Goal: Task Accomplishment & Management: Use online tool/utility

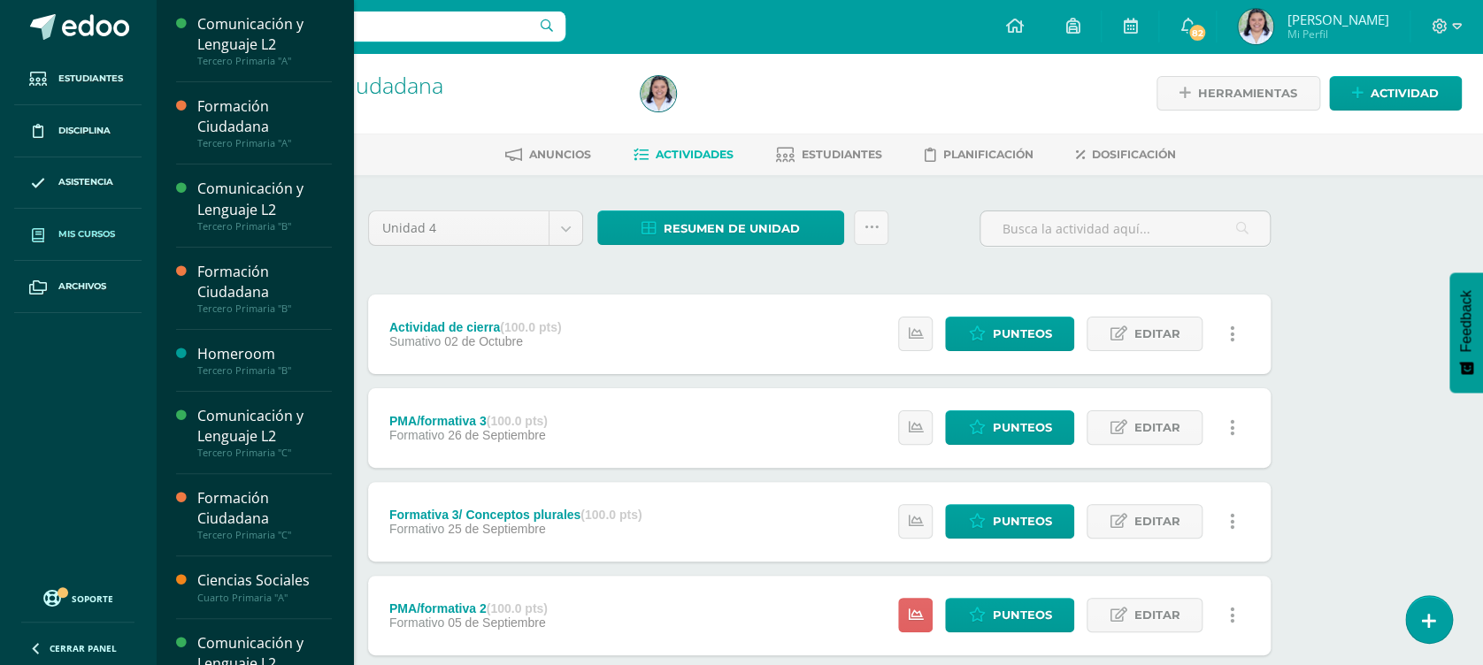
click at [79, 227] on span "Mis cursos" at bounding box center [86, 234] width 57 height 14
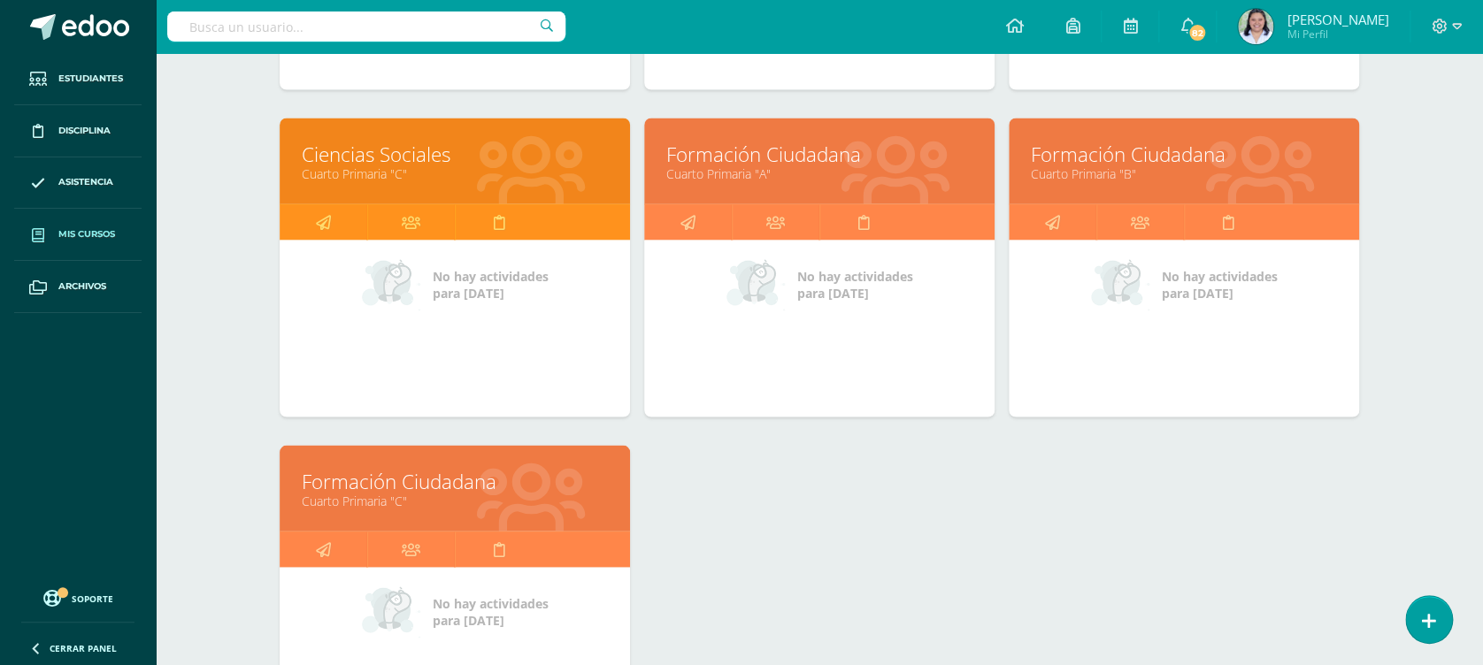
scroll to position [1532, 0]
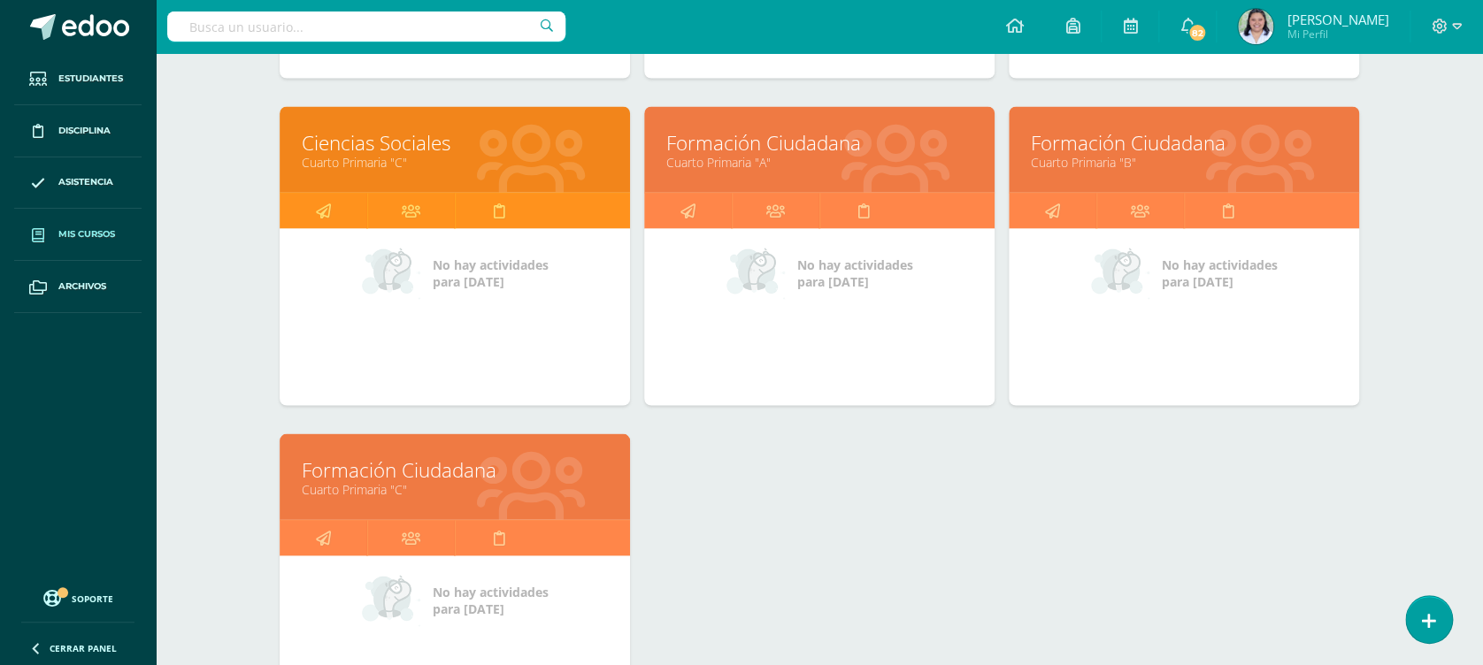
click at [463, 480] on link "Formación Ciudadana" at bounding box center [455, 469] width 306 height 27
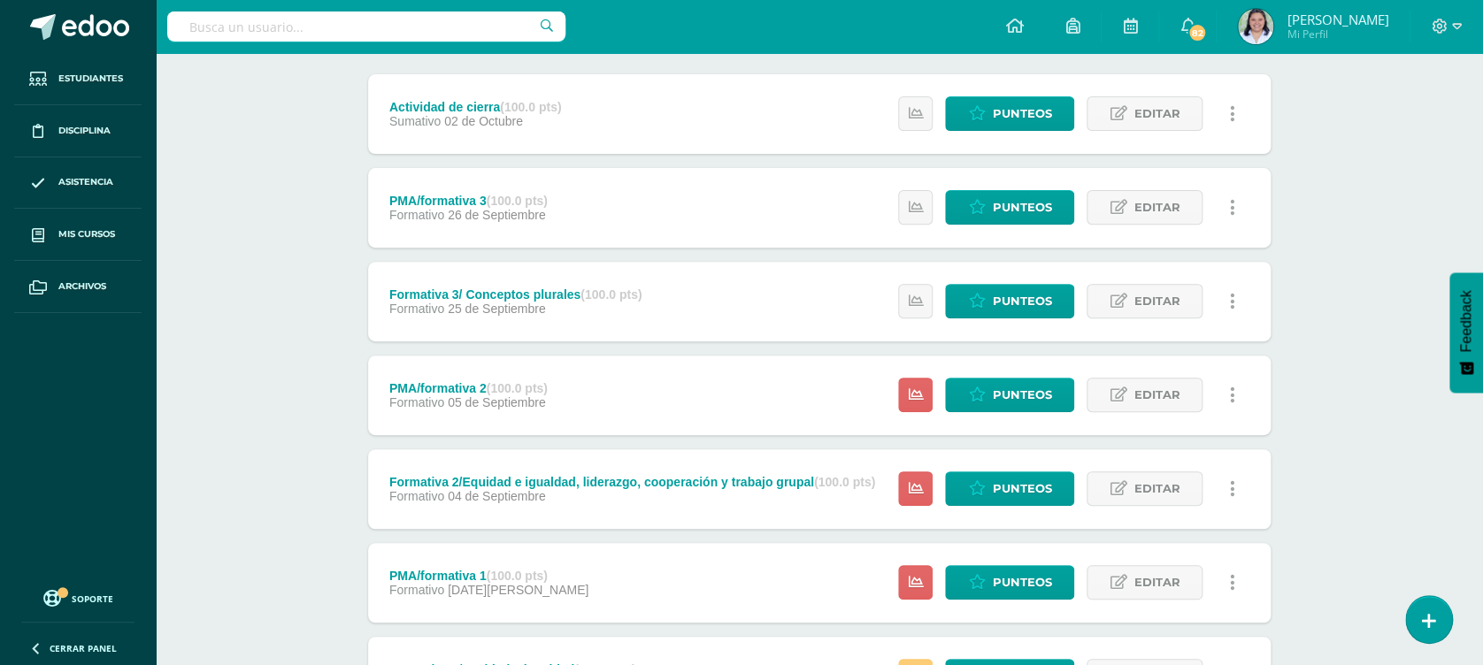
scroll to position [250, 0]
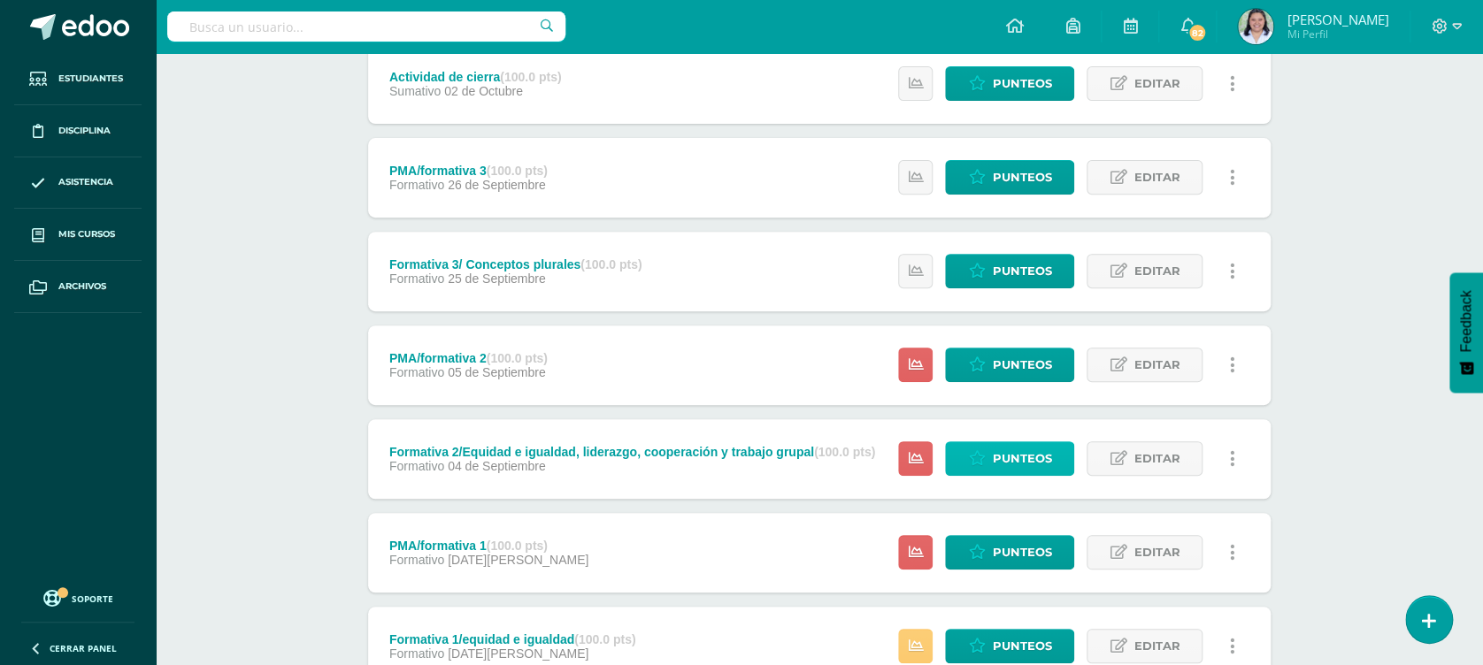
click at [984, 451] on icon at bounding box center [976, 458] width 17 height 15
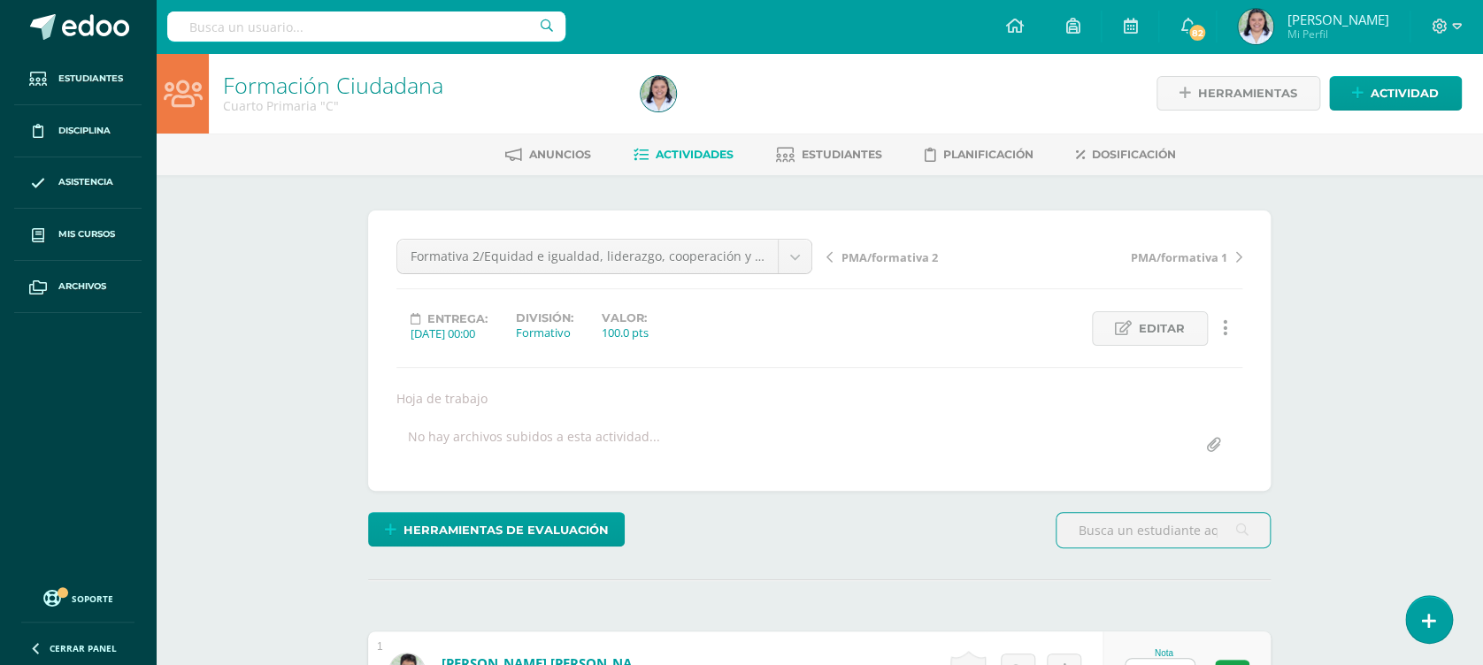
scroll to position [235, 0]
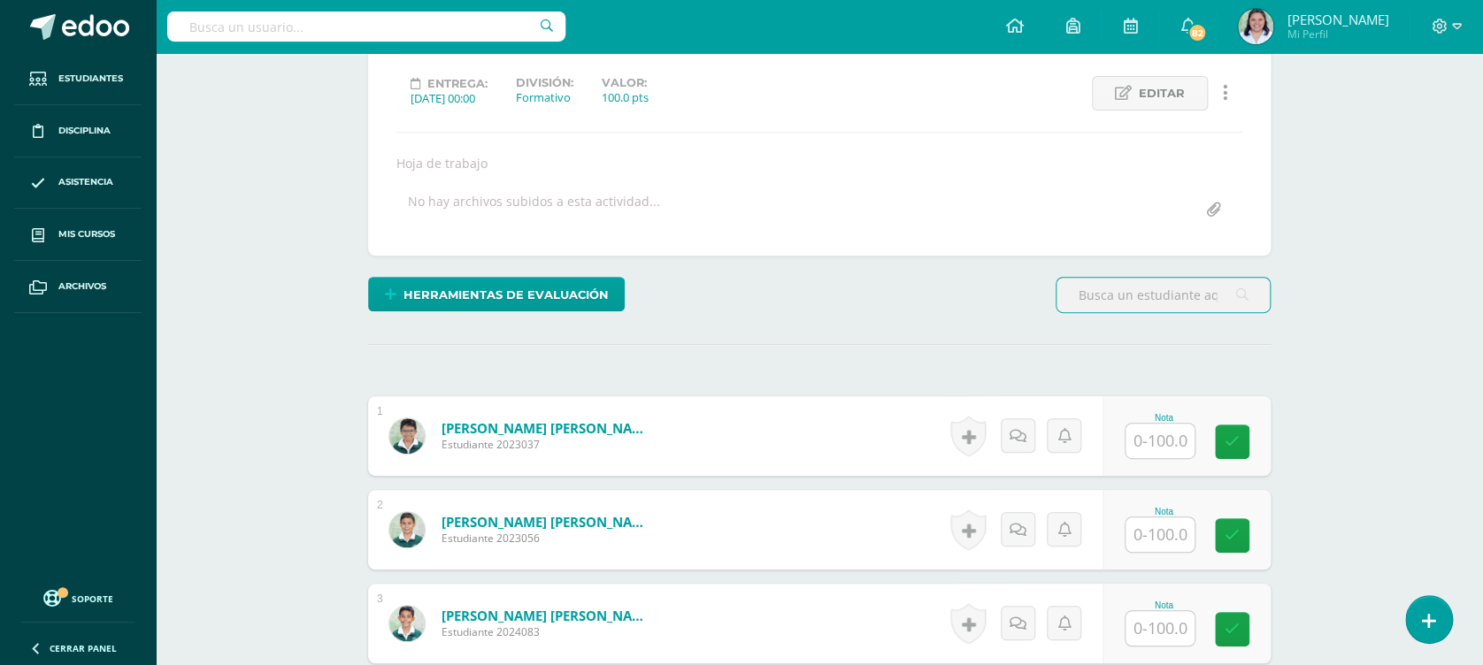
click at [1157, 453] on input "text" at bounding box center [1159, 441] width 69 height 34
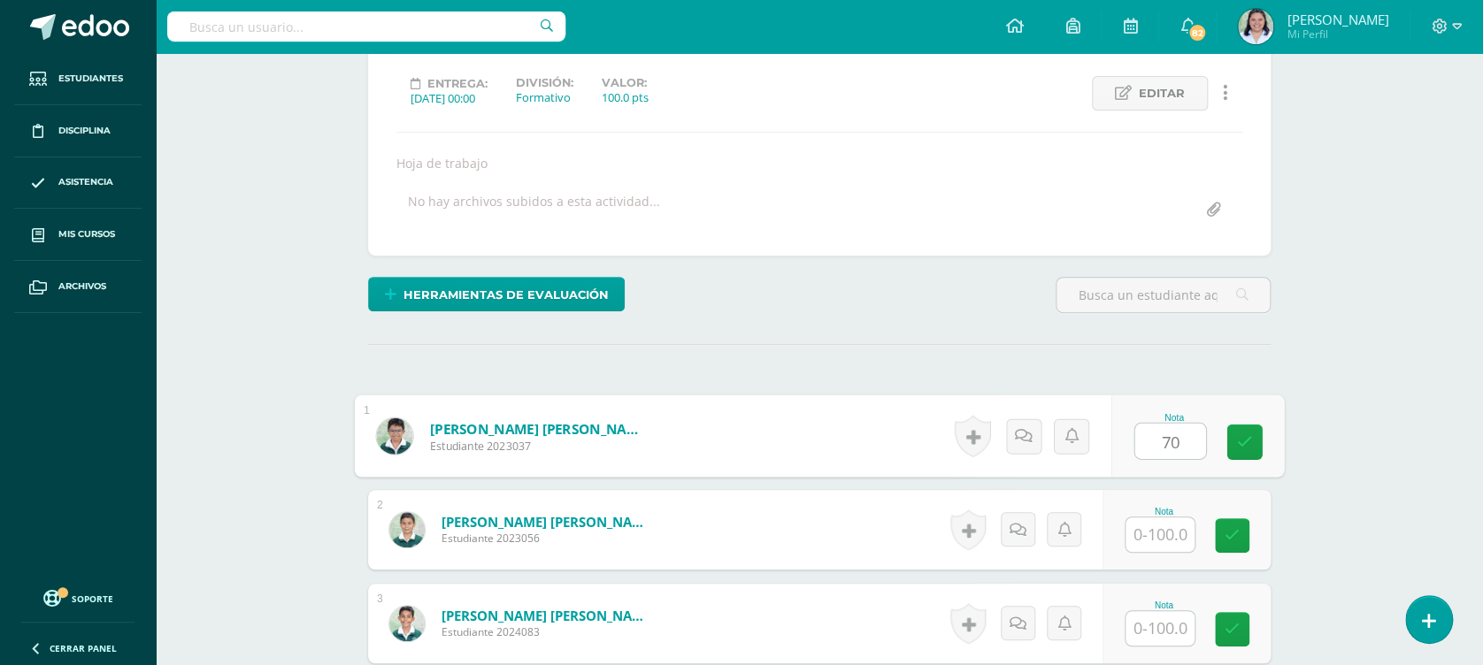
type input "70"
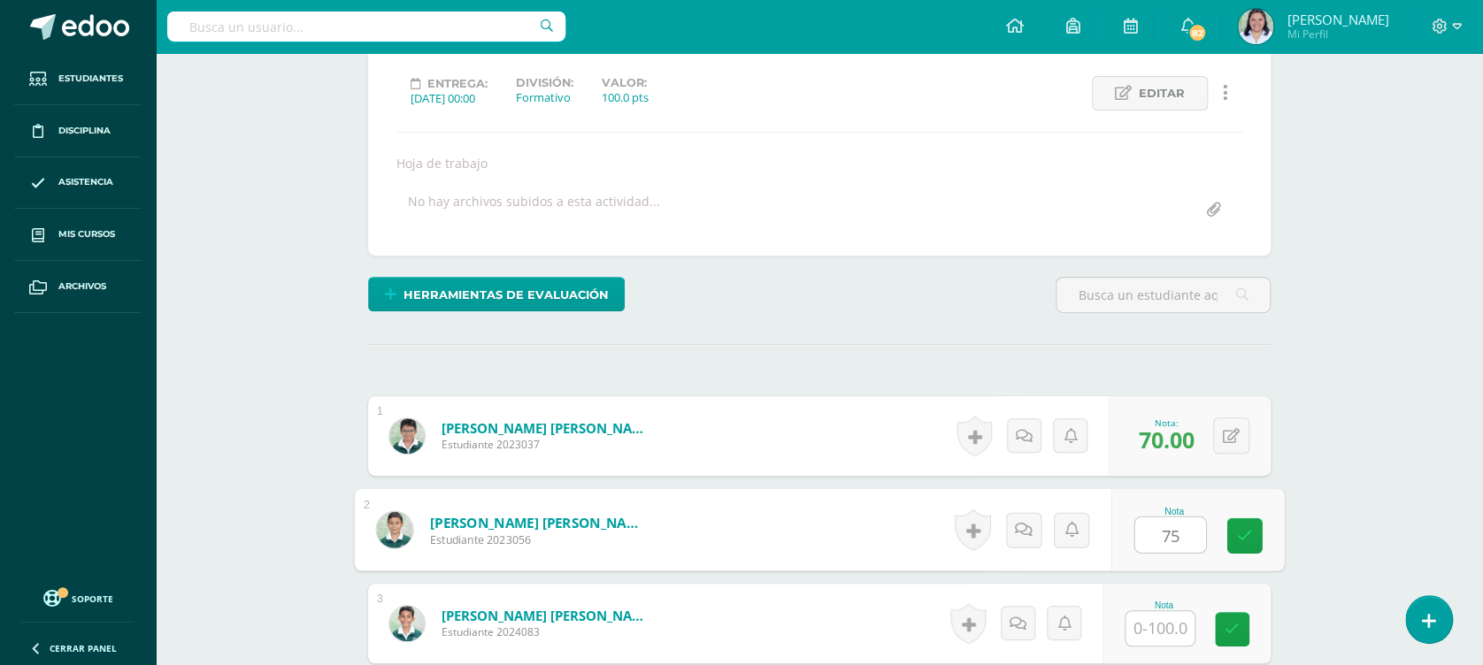
type input "75"
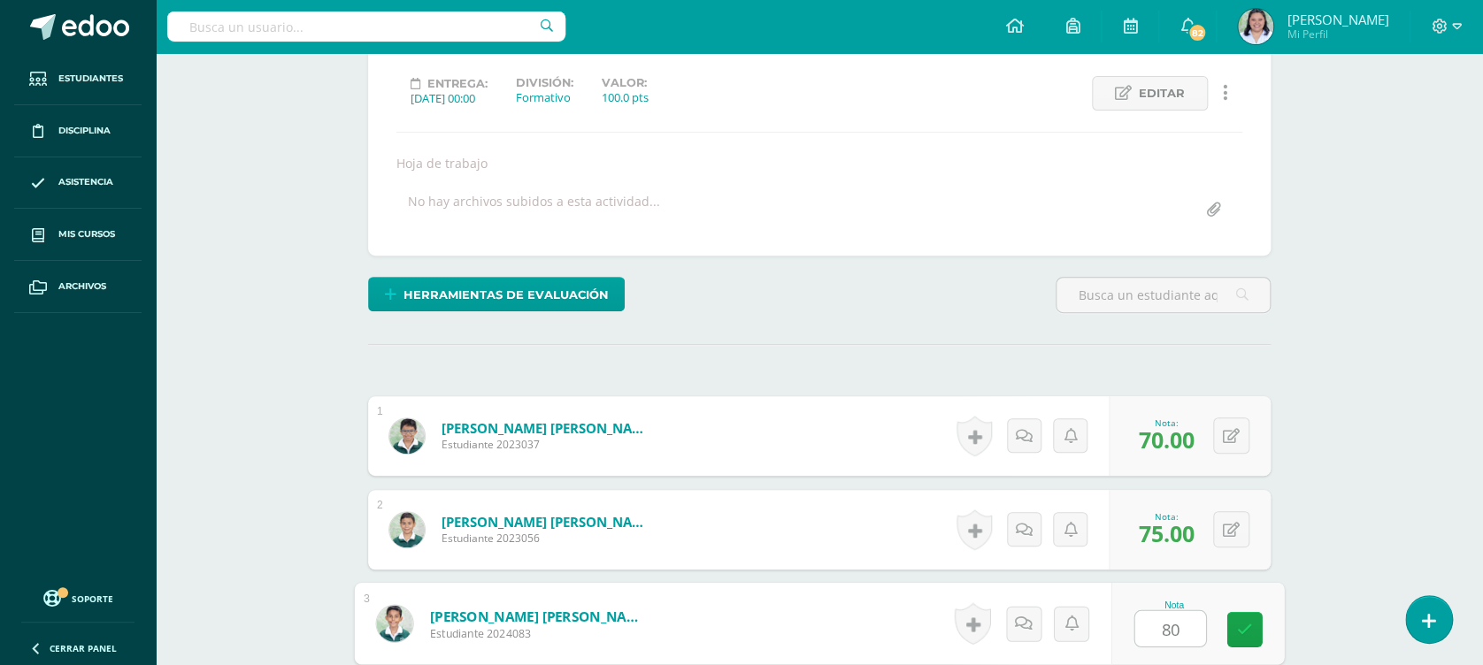
type input "80"
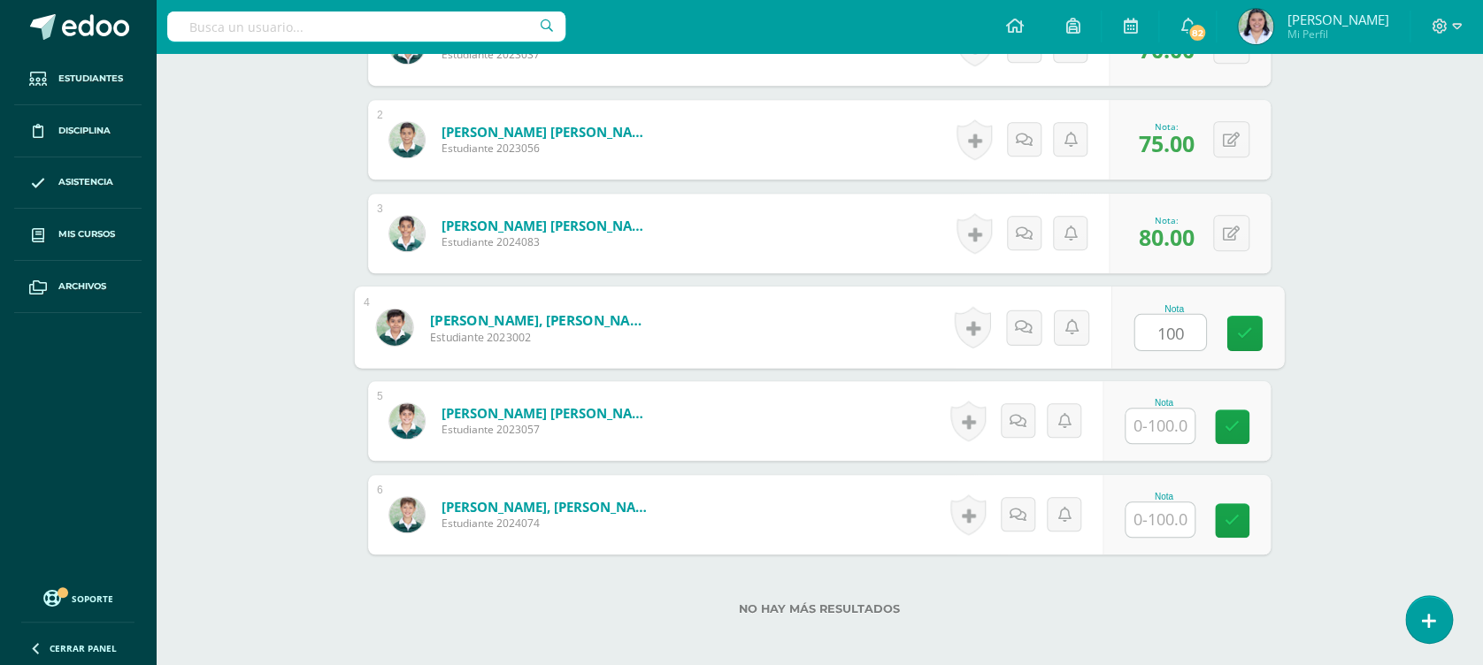
type input "100"
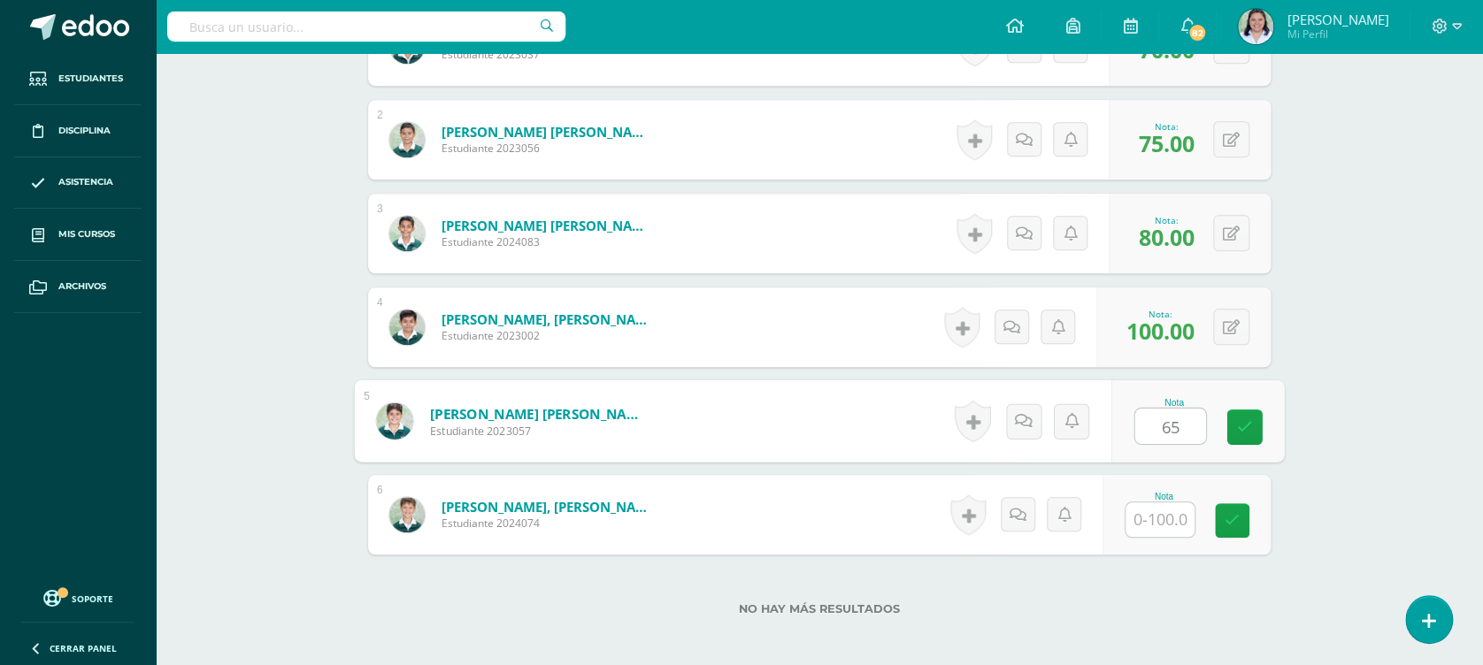
type input "65"
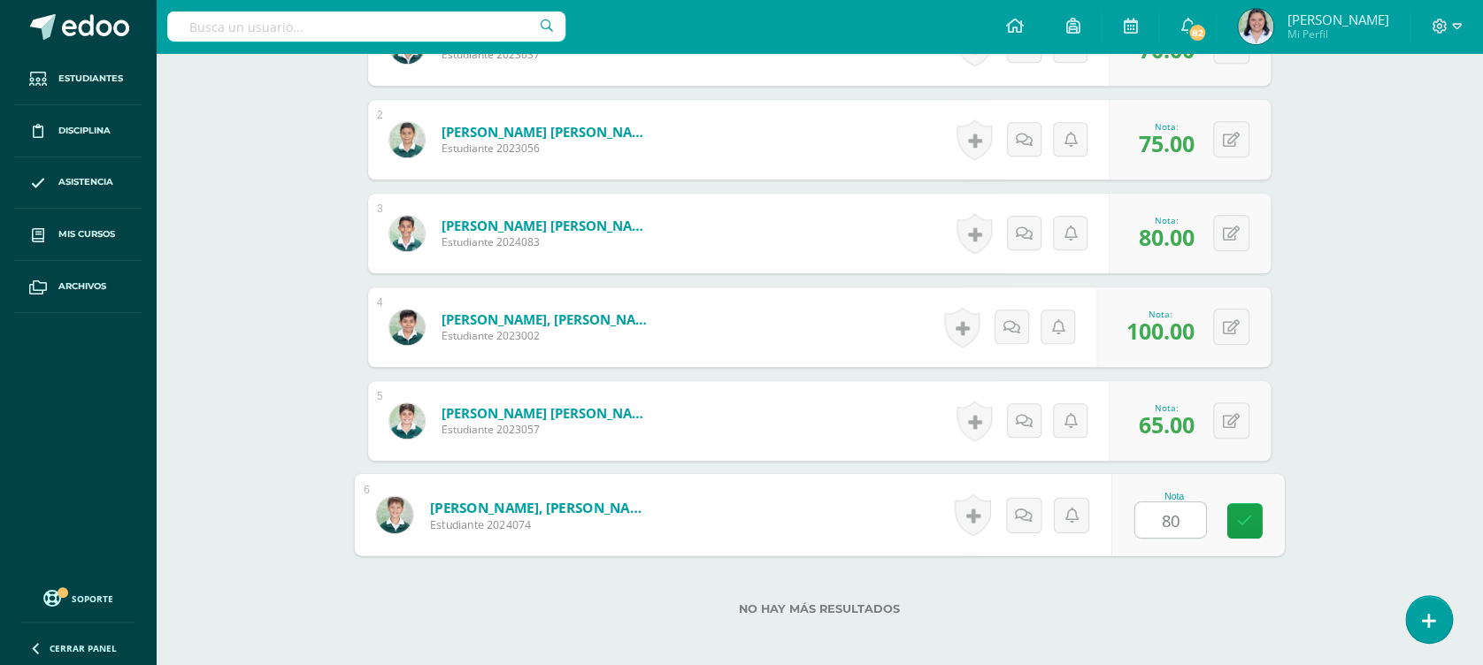
type input "80"
drag, startPoint x: 1401, startPoint y: 375, endPoint x: 1401, endPoint y: 391, distance: 15.9
click at [1403, 380] on div "Formación Ciudadana Cuarto Primaria "C" Herramientas Detalle de asistencias Act…" at bounding box center [819, 93] width 1327 height 1330
click at [349, 570] on div "¿Estás seguro que quieres eliminar esta actividad? Esto borrará la actividad y …" at bounding box center [819, 153] width 973 height 1207
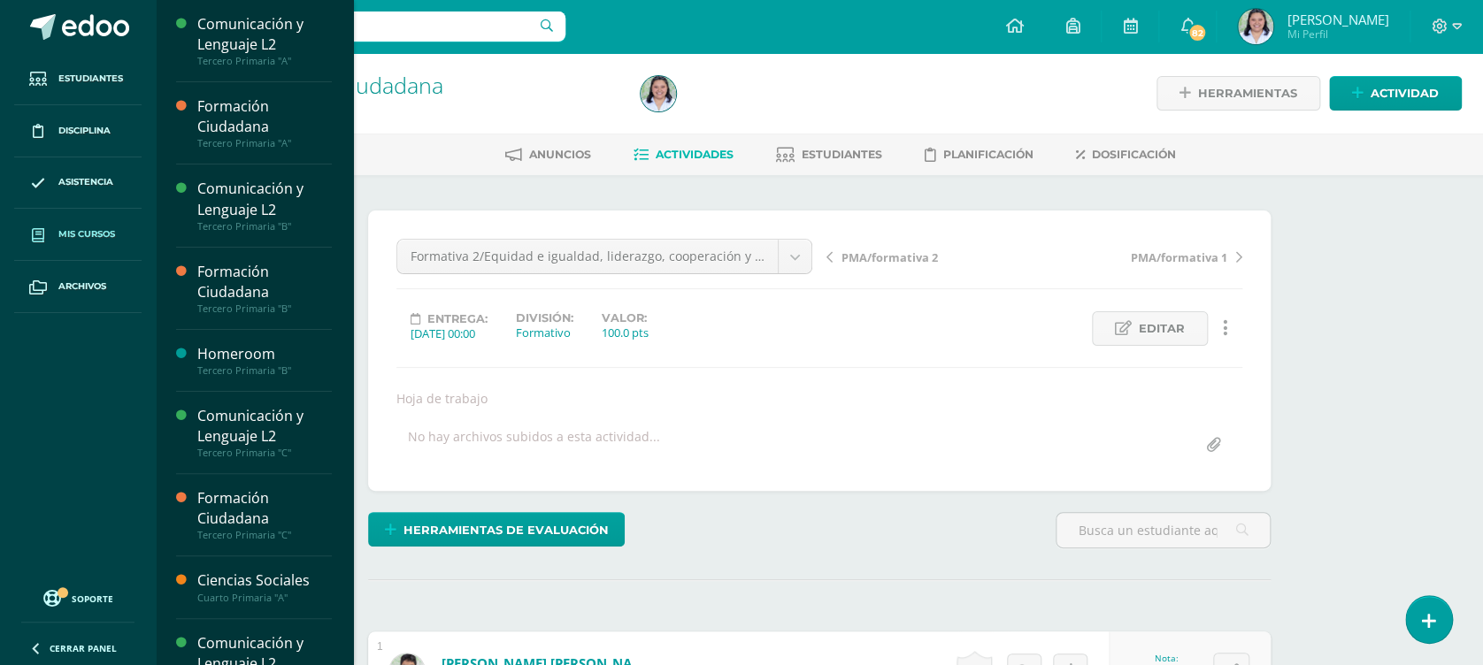
click at [99, 249] on link "Mis cursos" at bounding box center [77, 235] width 127 height 52
click at [92, 231] on span "Mis cursos" at bounding box center [86, 234] width 57 height 14
